Goal: Information Seeking & Learning: Learn about a topic

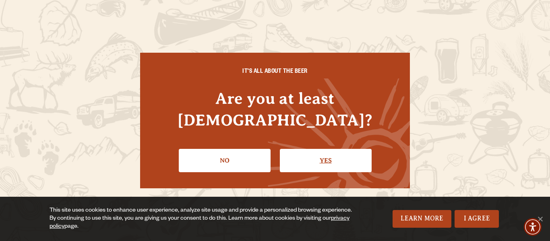
click at [317, 149] on link "Yes" at bounding box center [326, 160] width 92 height 23
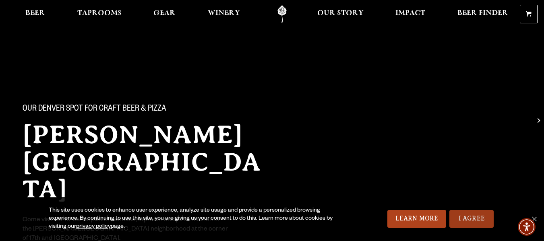
click at [477, 216] on link "I Agree" at bounding box center [471, 219] width 44 height 18
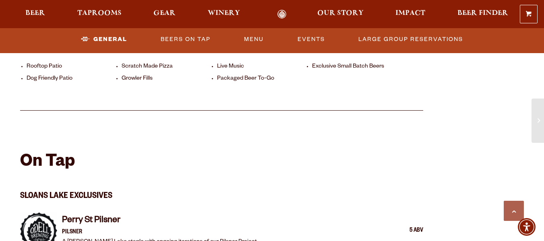
scroll to position [604, 0]
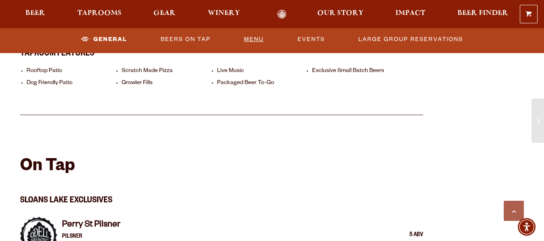
click at [253, 39] on link "Menu" at bounding box center [254, 39] width 26 height 19
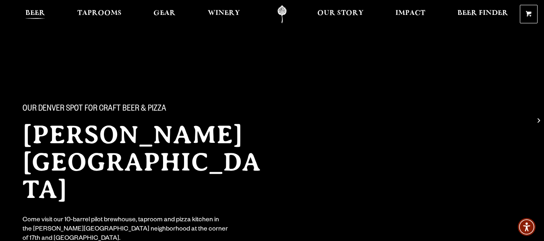
click at [32, 11] on span "Beer" at bounding box center [35, 13] width 20 height 6
click at [345, 13] on span "Our Story" at bounding box center [340, 13] width 46 height 6
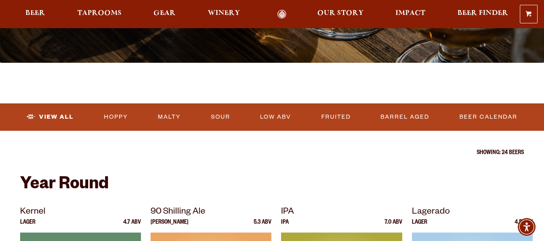
scroll to position [201, 0]
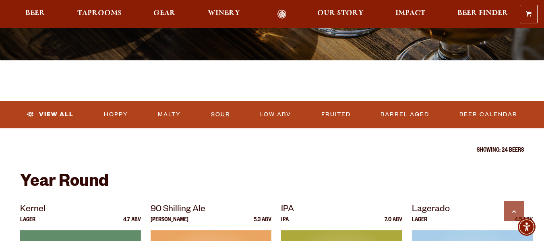
click at [223, 117] on link "Sour" at bounding box center [221, 114] width 26 height 19
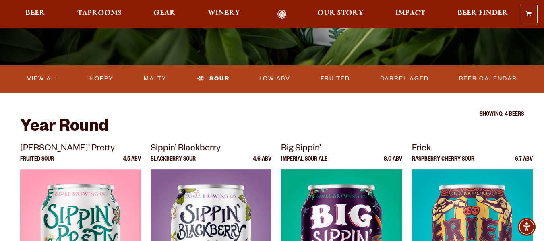
scroll to position [179, 0]
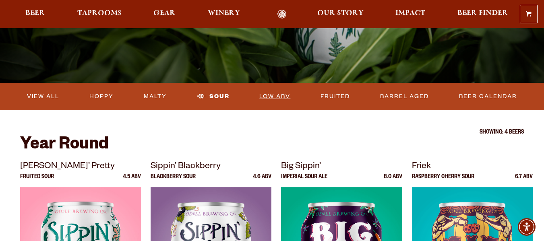
click at [267, 96] on link "Low ABV" at bounding box center [274, 96] width 37 height 19
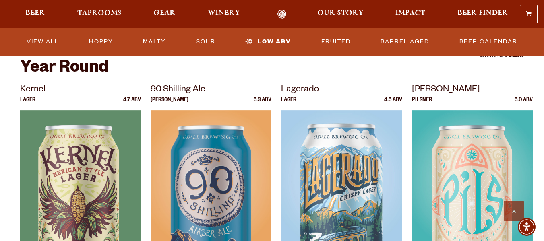
scroll to position [241, 0]
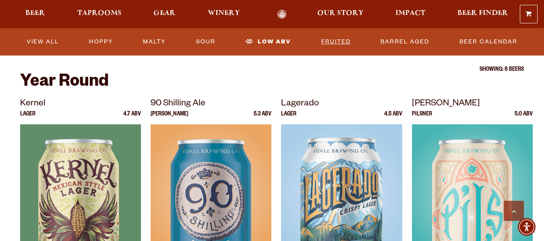
click at [337, 43] on link "Fruited" at bounding box center [336, 42] width 36 height 19
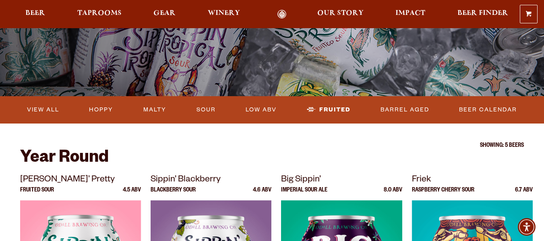
scroll to position [161, 0]
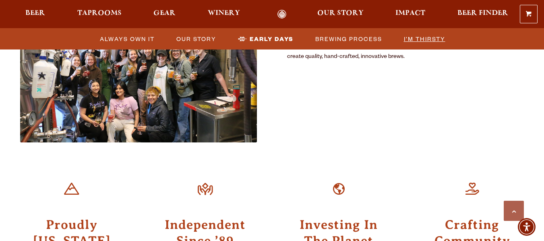
scroll to position [402, 0]
